Goal: Information Seeking & Learning: Learn about a topic

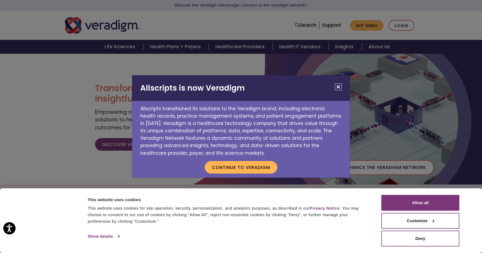
click at [341, 83] on h2 "Allscripts is now Veradigm" at bounding box center [241, 88] width 218 height 26
click at [339, 87] on button "Close" at bounding box center [338, 86] width 7 height 7
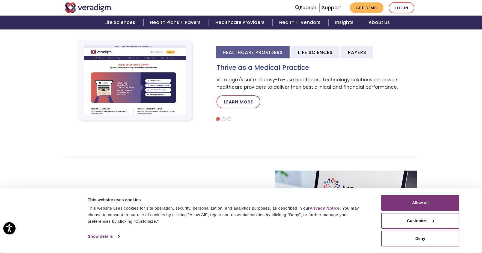
scroll to position [182, 0]
click at [277, 53] on li "Healthcare Providers" at bounding box center [253, 52] width 74 height 12
click at [308, 52] on li "Life Sciences" at bounding box center [315, 52] width 48 height 12
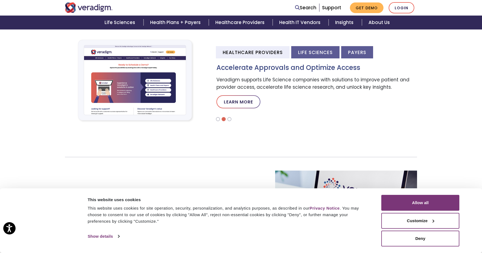
click at [351, 51] on li "Payers" at bounding box center [357, 52] width 32 height 12
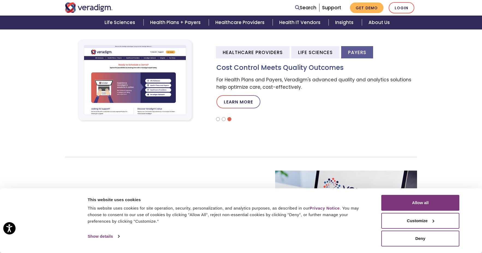
click at [154, 89] on img at bounding box center [136, 80] width 142 height 95
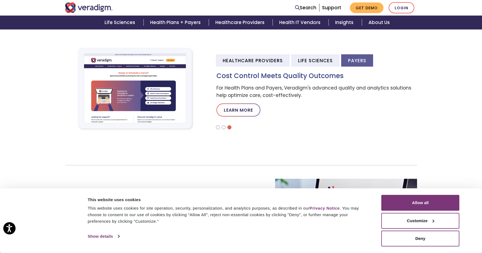
scroll to position [171, 0]
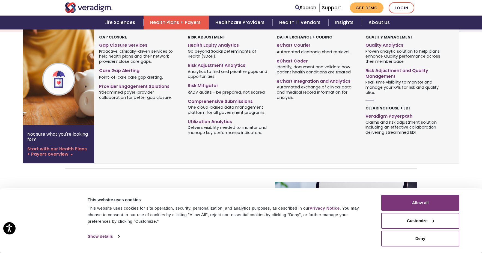
click at [173, 23] on link "Health Plans + Payers" at bounding box center [175, 23] width 65 height 14
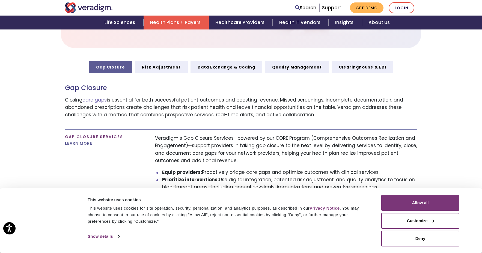
scroll to position [307, 0]
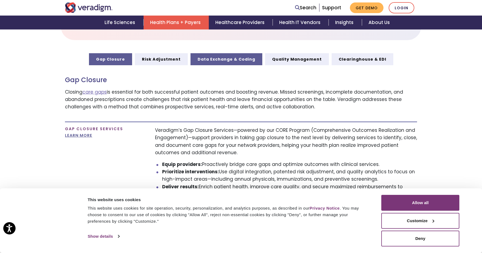
click at [223, 55] on link "Data Exchange & Coding" at bounding box center [226, 59] width 72 height 12
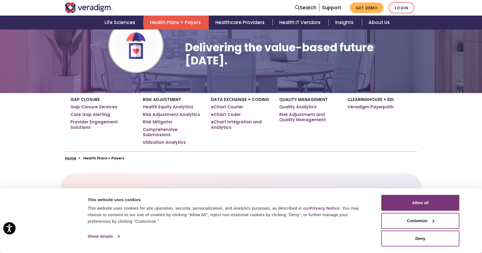
scroll to position [55, 0]
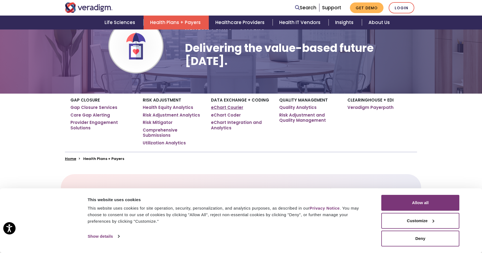
click at [230, 108] on link "eChart Courier" at bounding box center [227, 107] width 32 height 5
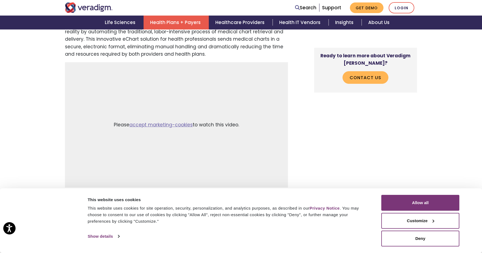
scroll to position [273, 0]
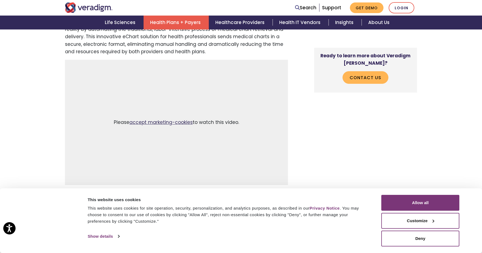
click at [176, 121] on link "accept marketing-cookies" at bounding box center [160, 122] width 63 height 7
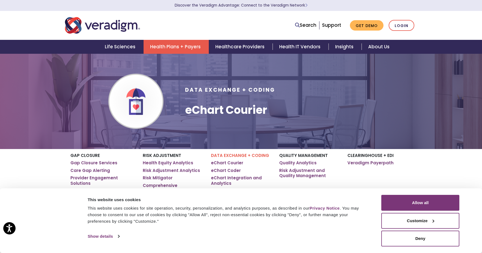
scroll to position [0, 0]
click at [231, 47] on link "Healthcare Providers" at bounding box center [241, 47] width 64 height 14
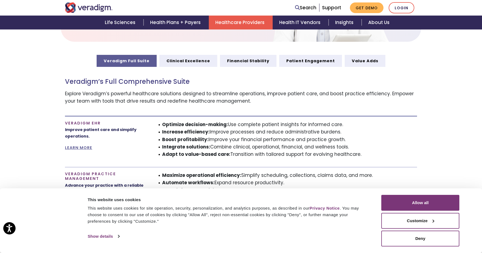
scroll to position [290, 0]
click at [200, 61] on link "Clinical Excellence" at bounding box center [188, 61] width 58 height 12
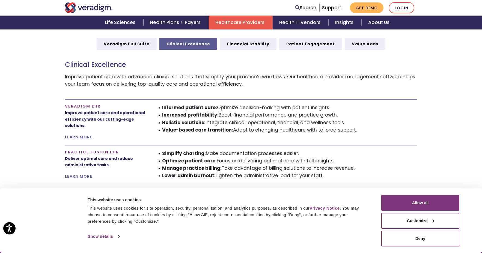
scroll to position [307, 0]
click at [254, 44] on link "Financial Stability" at bounding box center [248, 44] width 56 height 12
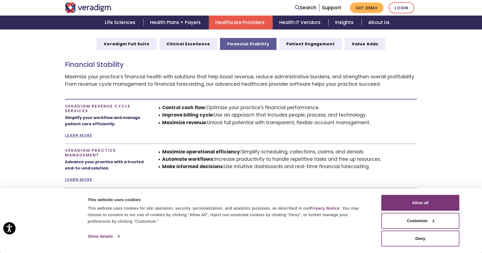
click at [83, 131] on div "Veradigm Revenue Cycle Services Simplify your workflow and manage patient care …" at bounding box center [106, 121] width 90 height 35
click at [84, 134] on link "LEARN MORE" at bounding box center [78, 135] width 27 height 5
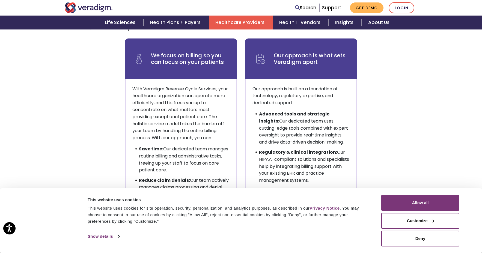
scroll to position [287, 0]
